Goal: Information Seeking & Learning: Learn about a topic

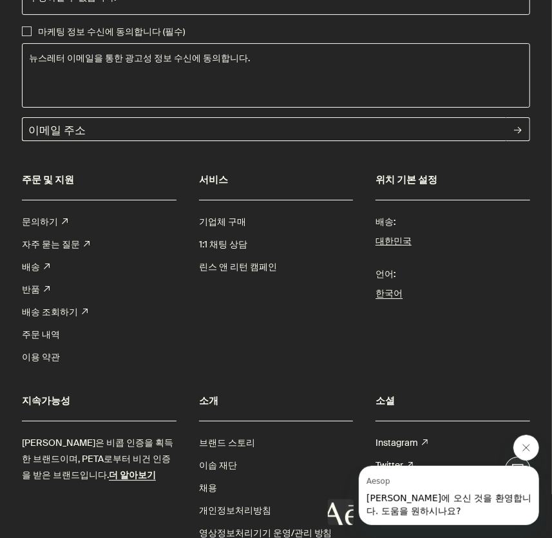
scroll to position [5922, 0]
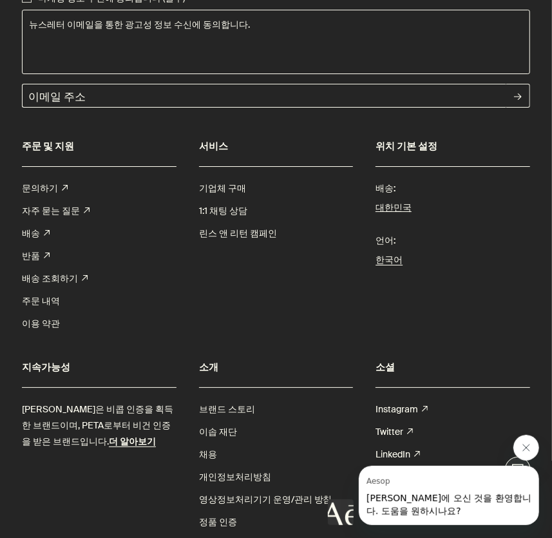
click at [214, 443] on link "채용" at bounding box center [208, 454] width 18 height 23
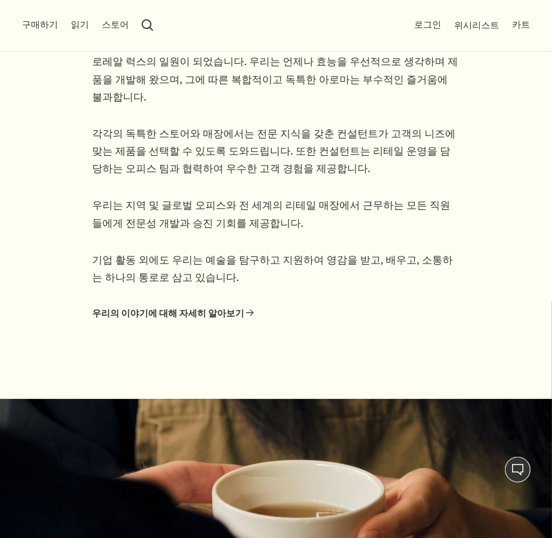
scroll to position [995, 0]
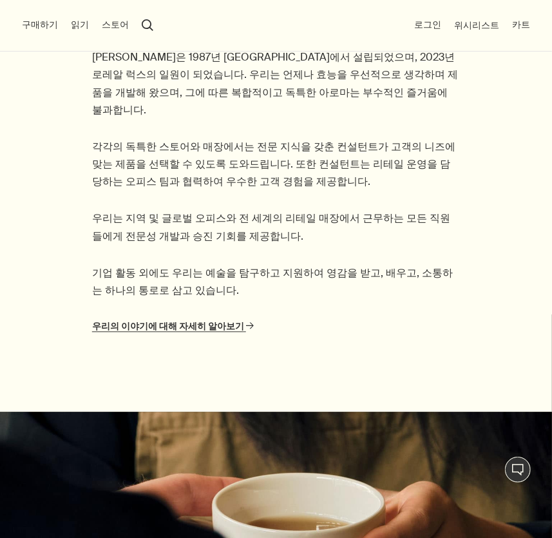
click at [205, 319] on link "우리의 이야기에 대해 자세히 알아보기 rightArrow" at bounding box center [173, 327] width 162 height 16
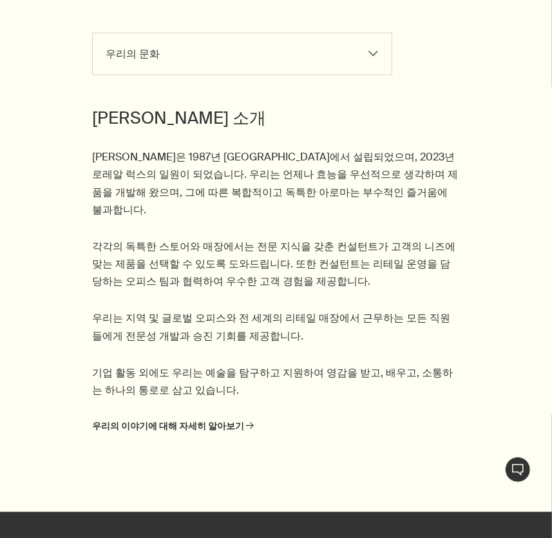
scroll to position [1112, 0]
